Goal: Information Seeking & Learning: Learn about a topic

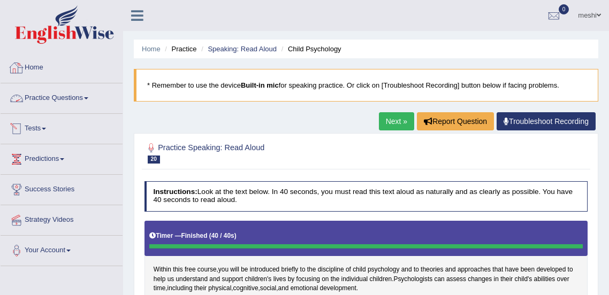
click at [77, 97] on link "Practice Questions" at bounding box center [62, 96] width 122 height 27
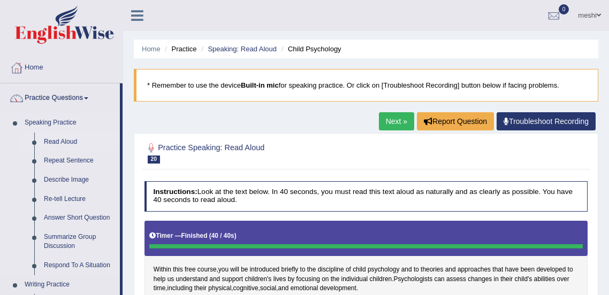
click at [60, 141] on link "Read Aloud" at bounding box center [79, 142] width 81 height 19
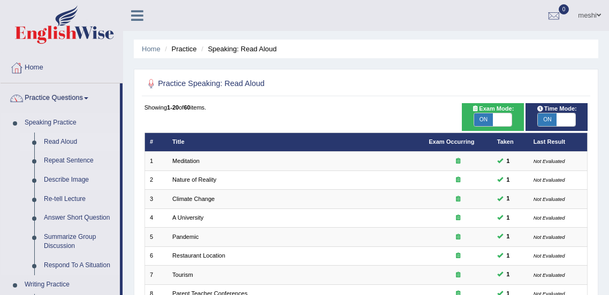
click at [60, 183] on link "Describe Image" at bounding box center [79, 180] width 81 height 19
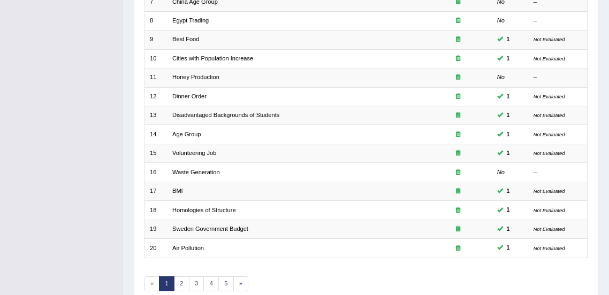
scroll to position [322, 0]
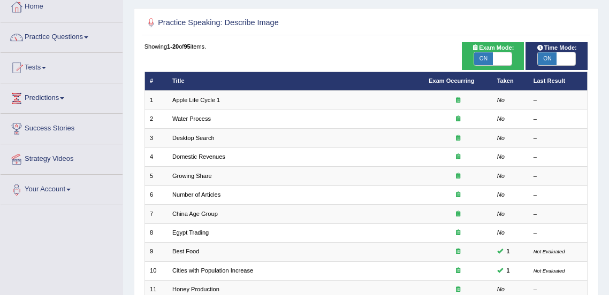
scroll to position [0, 0]
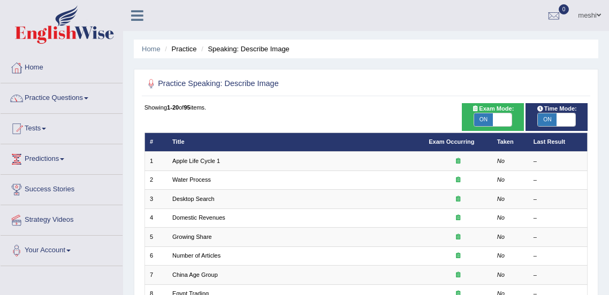
click at [54, 100] on link "Practice Questions" at bounding box center [62, 96] width 122 height 27
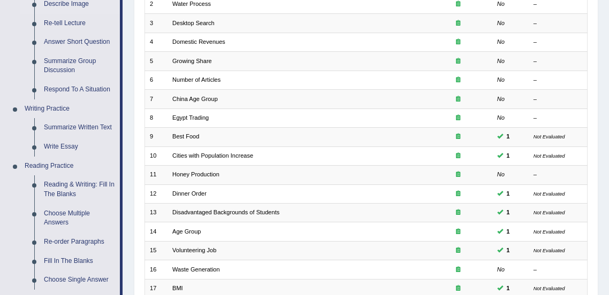
scroll to position [177, 0]
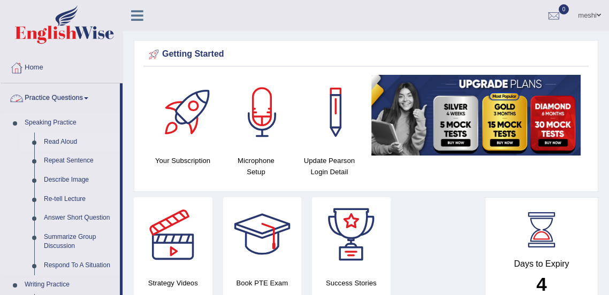
click at [65, 143] on link "Read Aloud" at bounding box center [79, 142] width 81 height 19
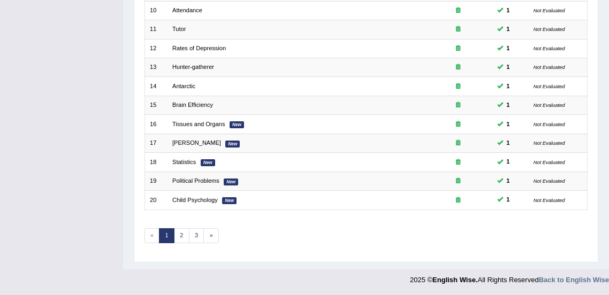
scroll to position [322, 0]
click at [180, 233] on link "2" at bounding box center [182, 236] width 16 height 15
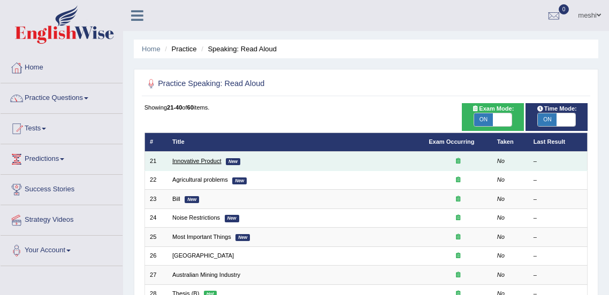
click at [189, 161] on link "Innovative Product" at bounding box center [196, 161] width 49 height 6
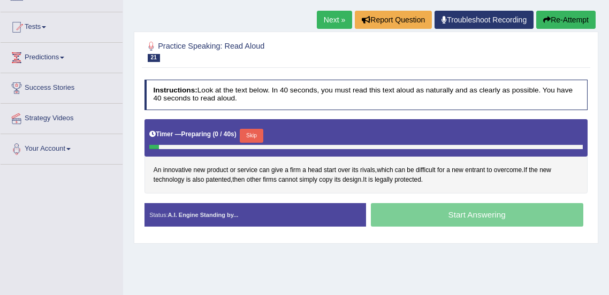
scroll to position [102, 0]
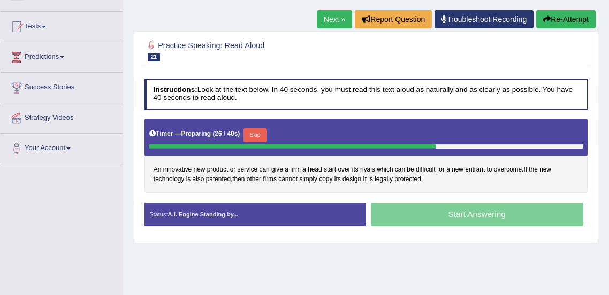
click at [254, 134] on button "Skip" at bounding box center [255, 135] width 23 height 14
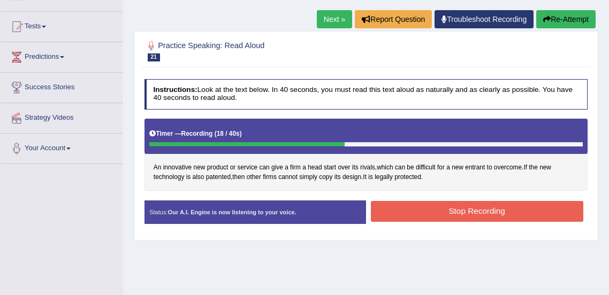
click at [532, 213] on button "Stop Recording" at bounding box center [477, 211] width 212 height 21
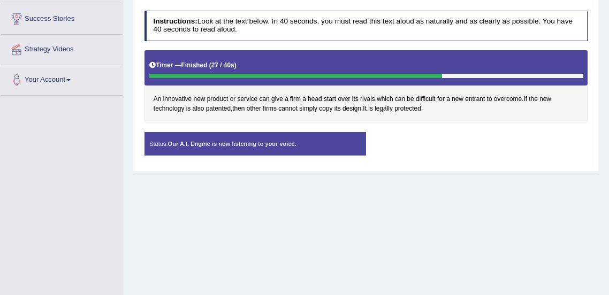
scroll to position [266, 0]
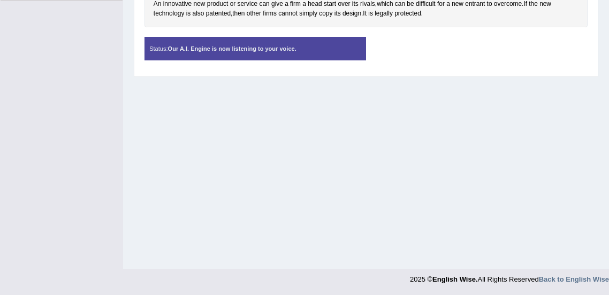
click at [347, 185] on div "Home Practice Speaking: Read Aloud Innovative Product * Remember to use the dev…" at bounding box center [366, 1] width 486 height 535
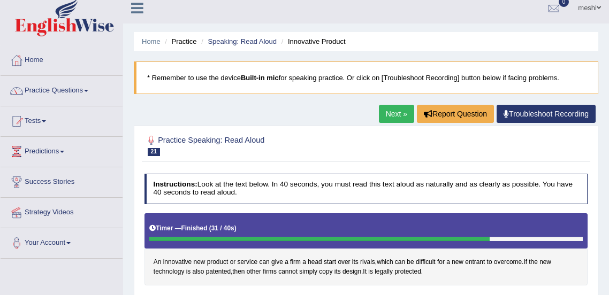
scroll to position [0, 0]
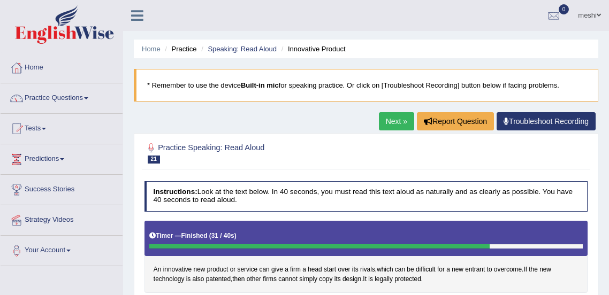
click at [82, 97] on link "Practice Questions" at bounding box center [62, 96] width 122 height 27
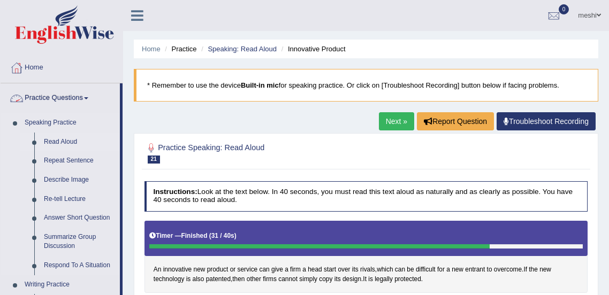
click at [66, 139] on link "Read Aloud" at bounding box center [79, 142] width 81 height 19
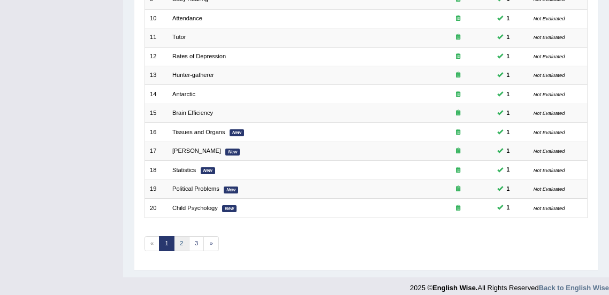
scroll to position [314, 0]
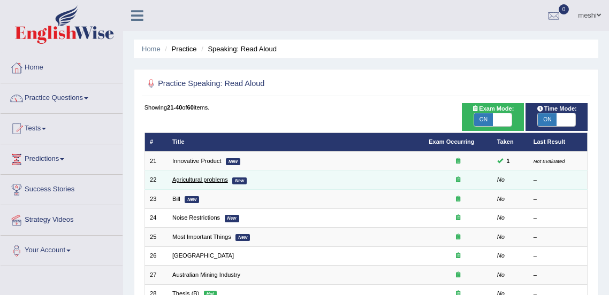
click at [209, 180] on link "Agricultural problems" at bounding box center [200, 180] width 56 height 6
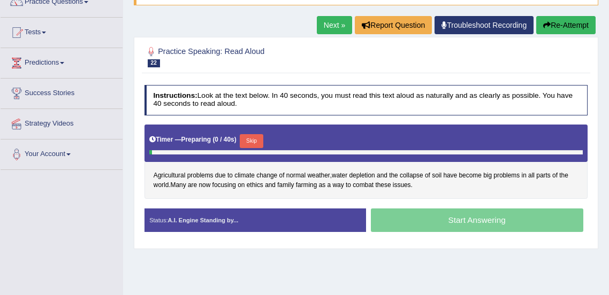
scroll to position [96, 0]
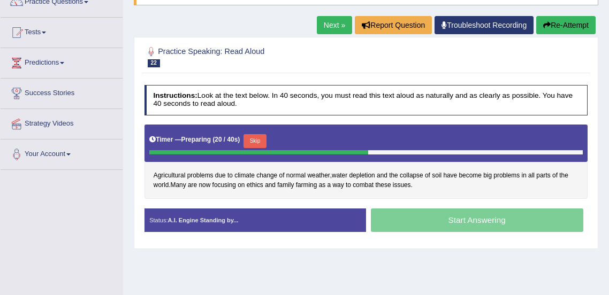
click at [255, 140] on button "Skip" at bounding box center [255, 141] width 23 height 14
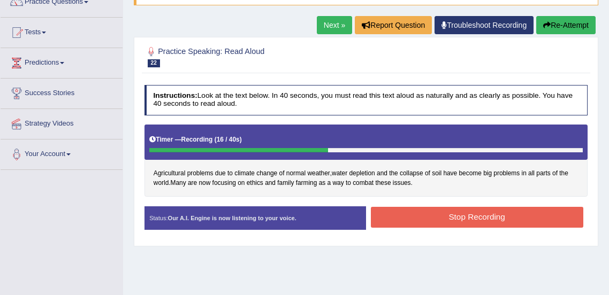
click at [469, 217] on button "Stop Recording" at bounding box center [477, 217] width 212 height 21
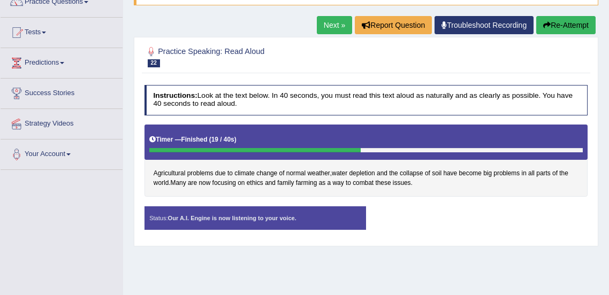
click at [450, 216] on div "Status: Our A.I. Engine is now listening to your voice. Start Answering Stop Re…" at bounding box center [367, 223] width 444 height 33
click at [446, 221] on div "Status: Our A.I. Engine is now listening to your voice. Start Answering Stop Re…" at bounding box center [367, 223] width 444 height 33
click at [432, 219] on div "Status: Our A.I. Engine is now listening to your voice. Start Answering Stop Re…" at bounding box center [367, 223] width 444 height 33
click at [331, 141] on div "Timer — Finished ( 20 / 40s )" at bounding box center [366, 140] width 434 height 16
click at [320, 151] on div at bounding box center [261, 150] width 224 height 5
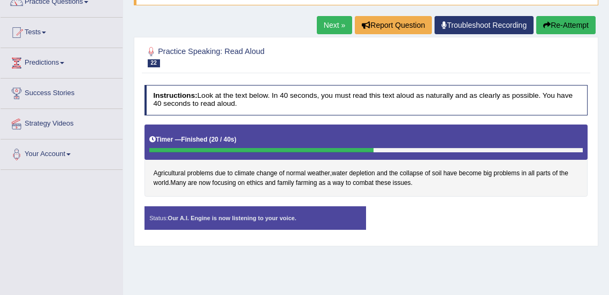
click at [316, 149] on div at bounding box center [261, 150] width 224 height 5
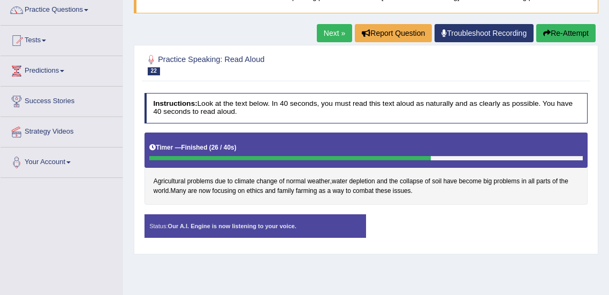
scroll to position [86, 0]
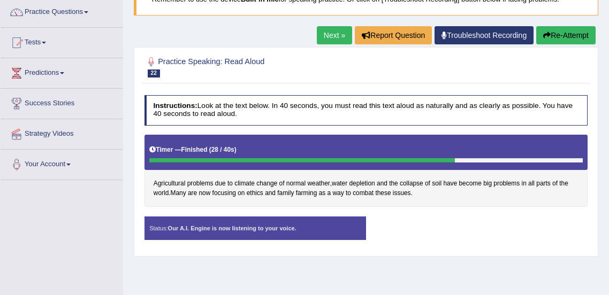
click at [472, 34] on link "Troubleshoot Recording" at bounding box center [484, 35] width 99 height 18
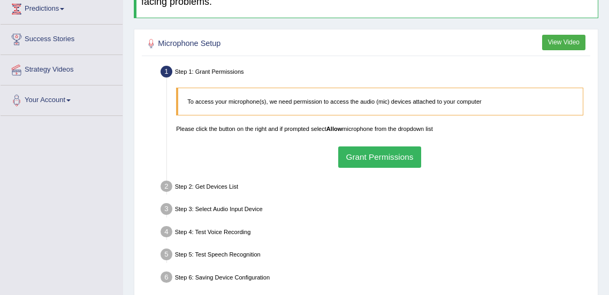
scroll to position [152, 0]
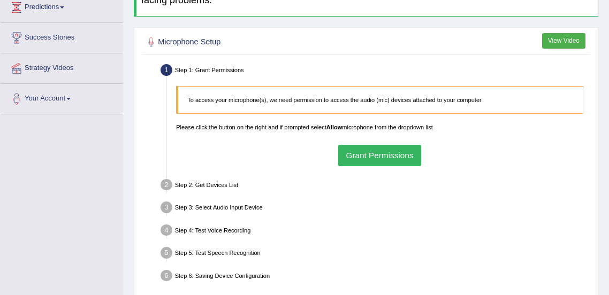
click at [396, 157] on button "Grant Permissions" at bounding box center [379, 155] width 83 height 21
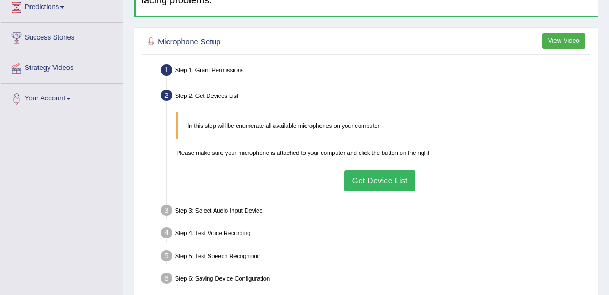
click at [384, 180] on button "Get Device List" at bounding box center [379, 181] width 71 height 21
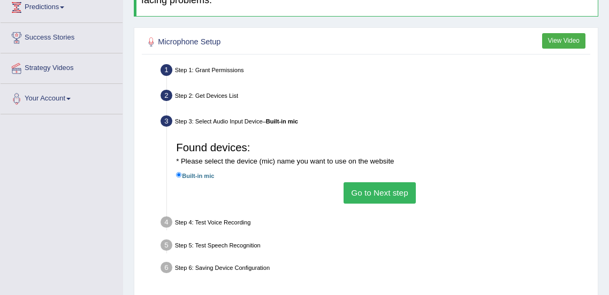
click at [383, 195] on button "Go to Next step" at bounding box center [380, 193] width 72 height 21
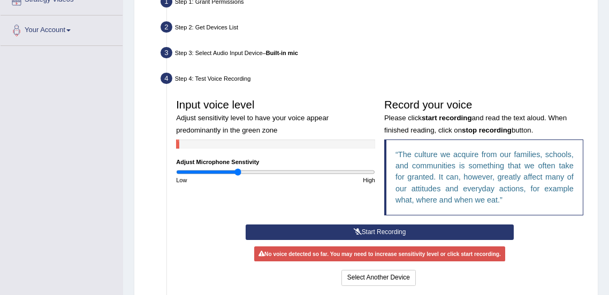
scroll to position [230, 0]
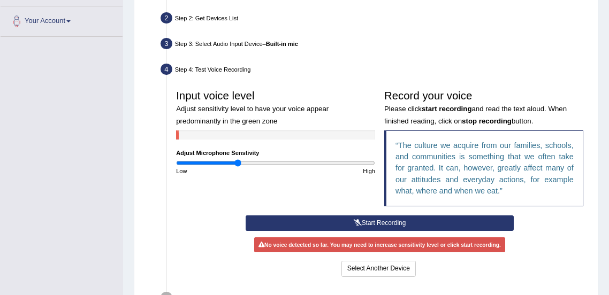
click at [427, 223] on button "Start Recording" at bounding box center [380, 224] width 268 height 16
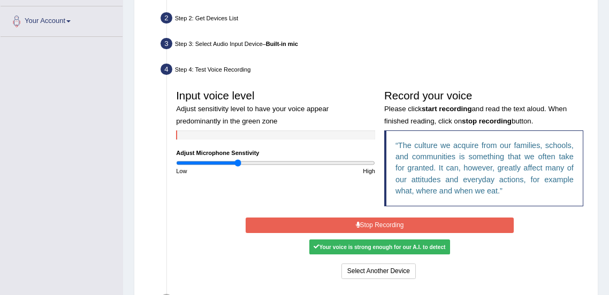
click at [373, 223] on button "Stop Recording" at bounding box center [380, 226] width 268 height 16
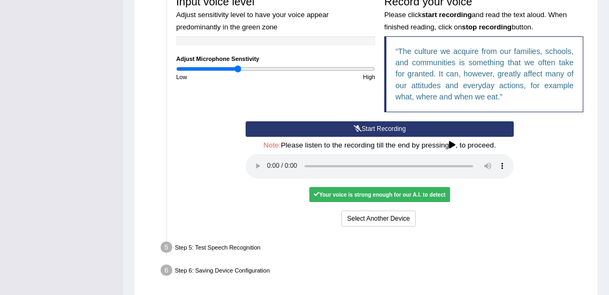
scroll to position [325, 0]
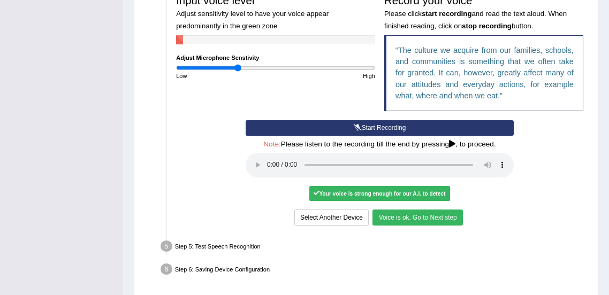
click at [411, 214] on button "Voice is ok. Go to Next step" at bounding box center [418, 218] width 90 height 16
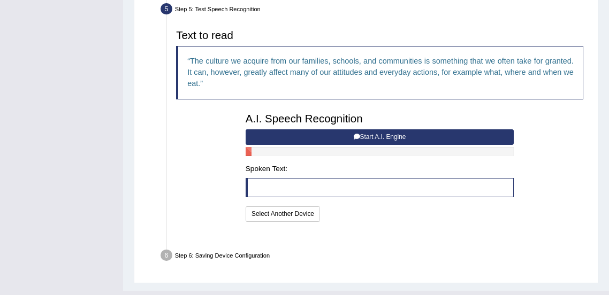
scroll to position [324, 0]
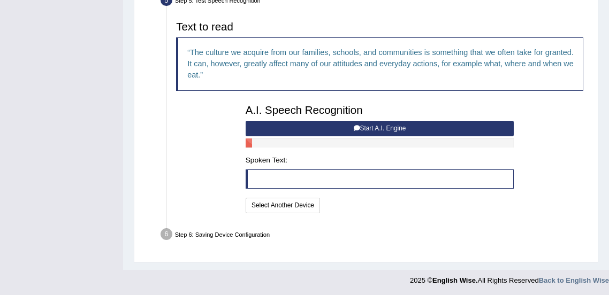
click at [421, 127] on button "Start A.I. Engine" at bounding box center [380, 129] width 268 height 16
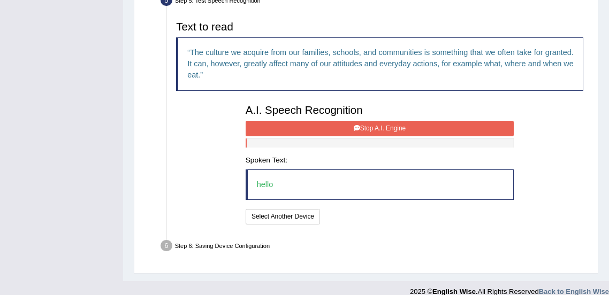
click at [405, 127] on button "Stop A.I. Engine" at bounding box center [380, 129] width 268 height 16
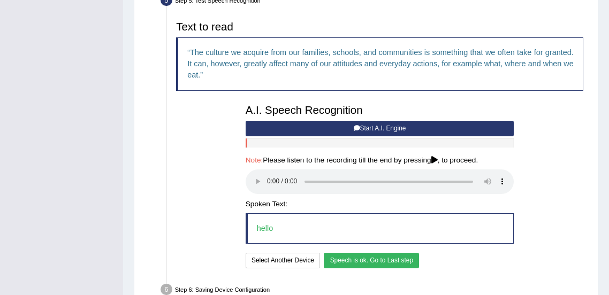
click at [395, 257] on button "Speech is ok. Go to Last step" at bounding box center [371, 261] width 95 height 16
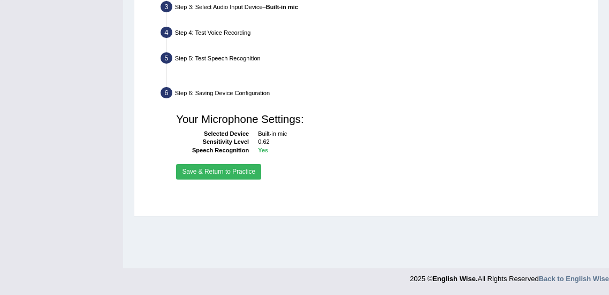
scroll to position [266, 0]
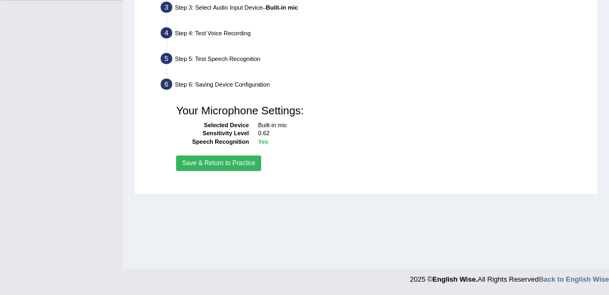
click at [234, 164] on button "Save & Return to Practice" at bounding box center [218, 164] width 85 height 16
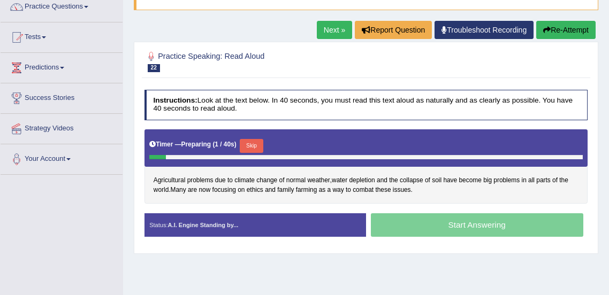
scroll to position [93, 0]
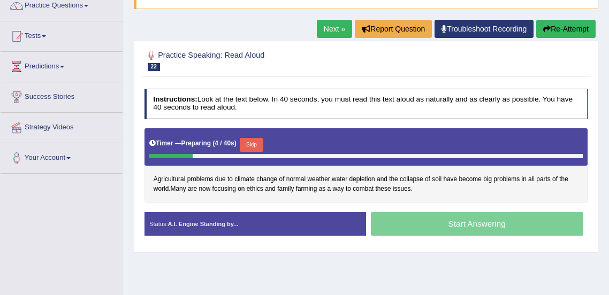
click at [251, 146] on button "Skip" at bounding box center [251, 145] width 23 height 14
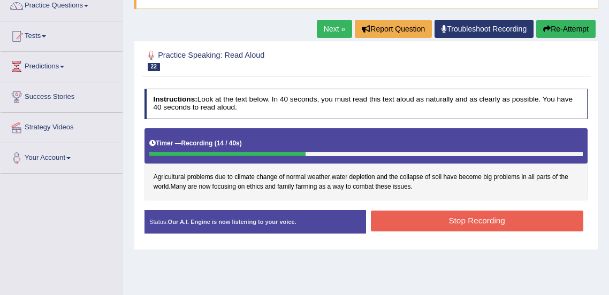
click at [496, 224] on button "Stop Recording" at bounding box center [477, 221] width 212 height 21
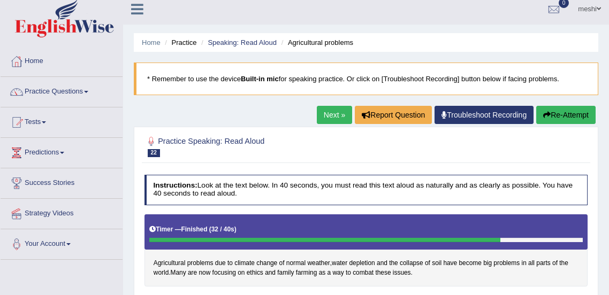
scroll to position [0, 0]
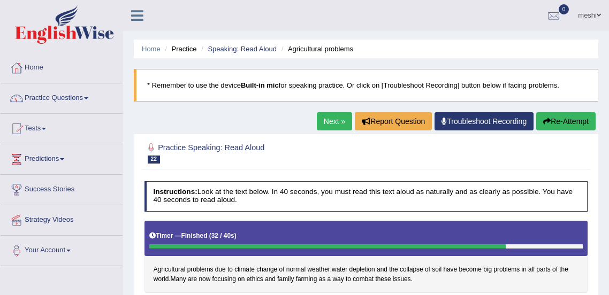
click at [56, 101] on link "Practice Questions" at bounding box center [62, 96] width 122 height 27
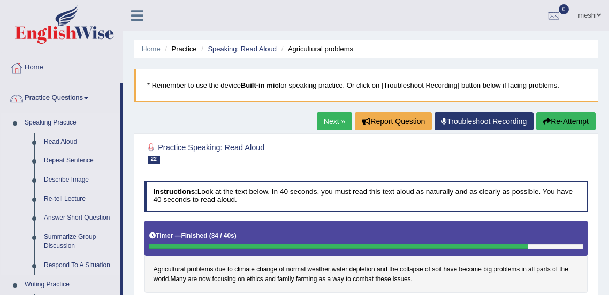
click at [61, 183] on link "Describe Image" at bounding box center [79, 180] width 81 height 19
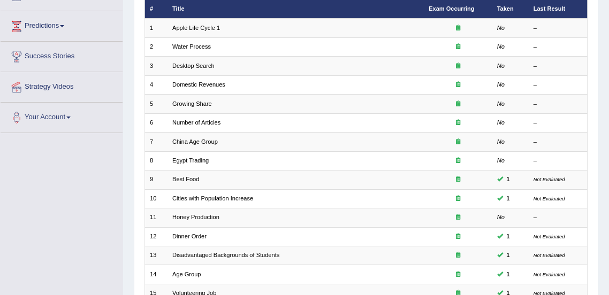
scroll to position [322, 0]
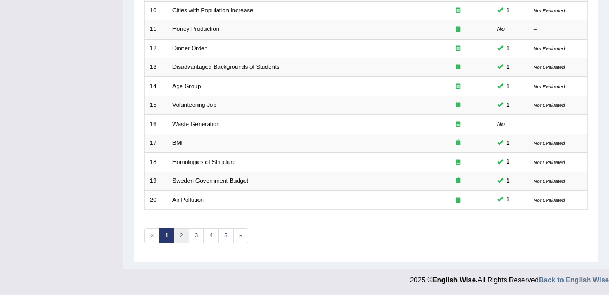
click at [181, 233] on link "2" at bounding box center [182, 236] width 16 height 15
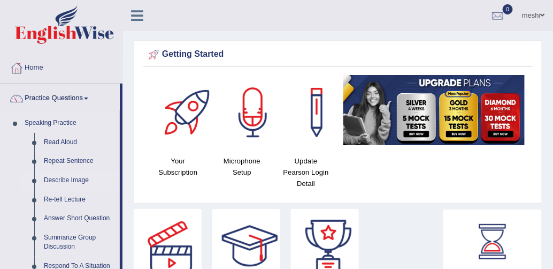
click at [60, 181] on link "Describe Image" at bounding box center [79, 180] width 81 height 19
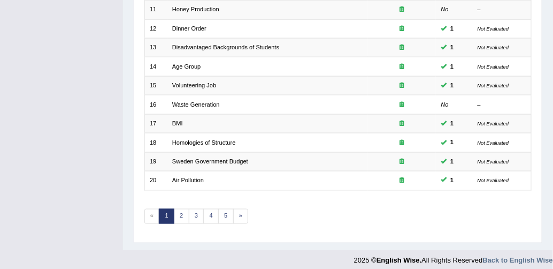
scroll to position [347, 0]
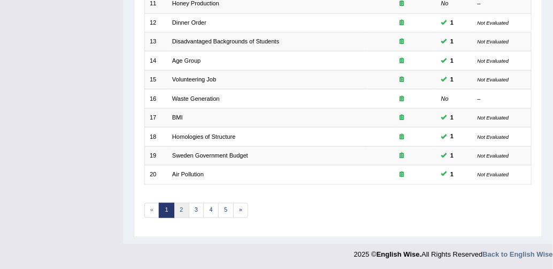
click at [180, 207] on link "2" at bounding box center [182, 210] width 16 height 15
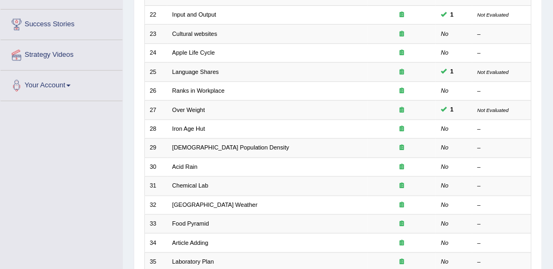
scroll to position [171, 0]
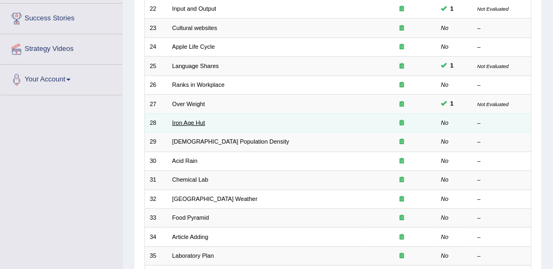
click at [190, 124] on link "Iron Age Hut" at bounding box center [188, 122] width 33 height 6
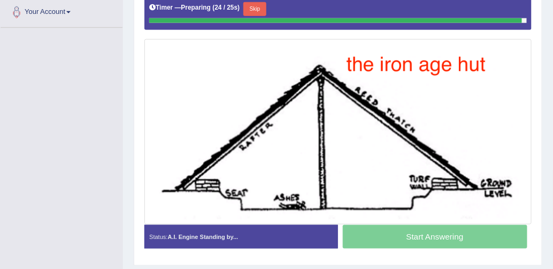
scroll to position [239, 0]
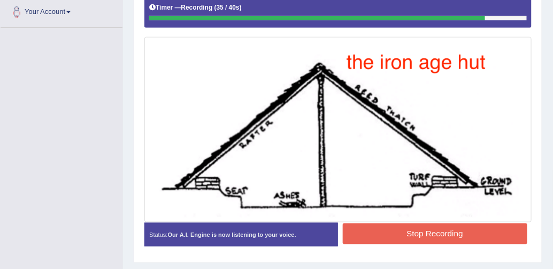
click at [447, 232] on button "Stop Recording" at bounding box center [435, 233] width 185 height 21
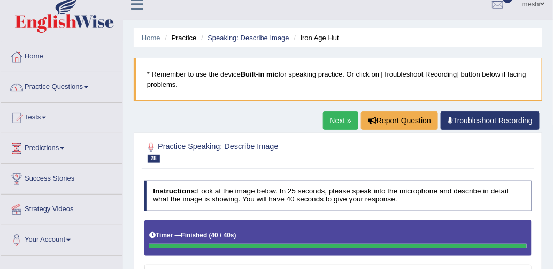
scroll to position [0, 0]
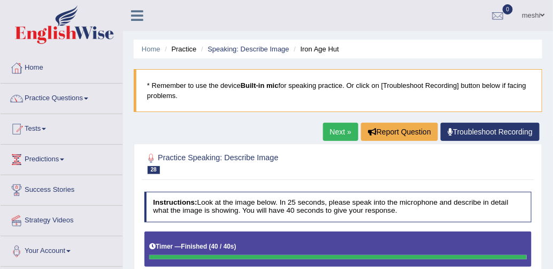
click at [66, 100] on link "Practice Questions" at bounding box center [62, 96] width 122 height 27
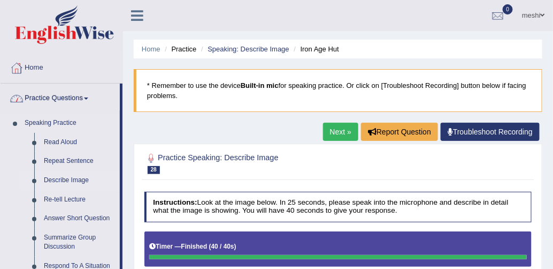
click at [63, 180] on link "Describe Image" at bounding box center [79, 180] width 81 height 19
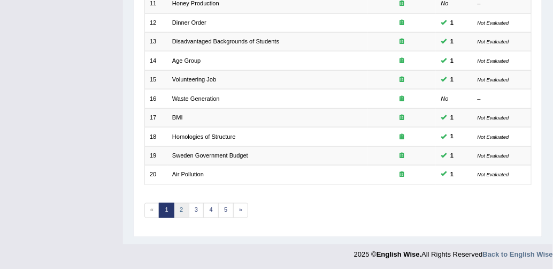
click at [180, 208] on link "2" at bounding box center [182, 210] width 16 height 15
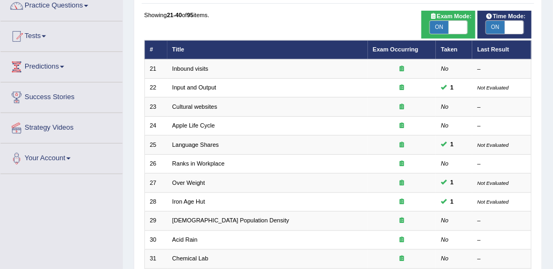
scroll to position [117, 0]
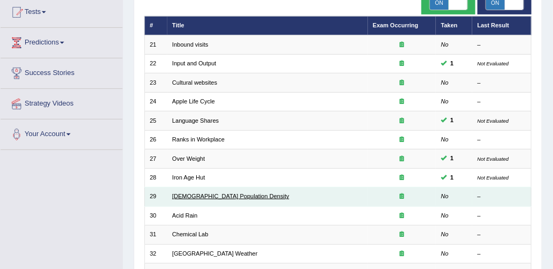
click at [214, 194] on link "[DEMOGRAPHIC_DATA] Population Density" at bounding box center [230, 196] width 117 height 6
click at [217, 197] on link "[DEMOGRAPHIC_DATA] Population Density" at bounding box center [230, 196] width 117 height 6
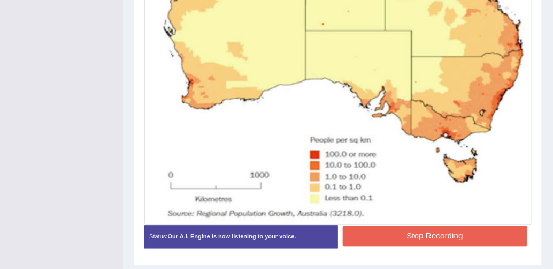
scroll to position [440, 0]
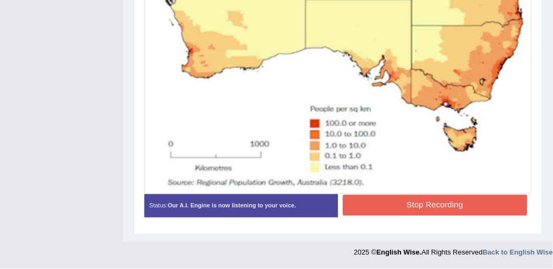
click at [452, 207] on button "Stop Recording" at bounding box center [435, 205] width 185 height 21
